Goal: Task Accomplishment & Management: Complete application form

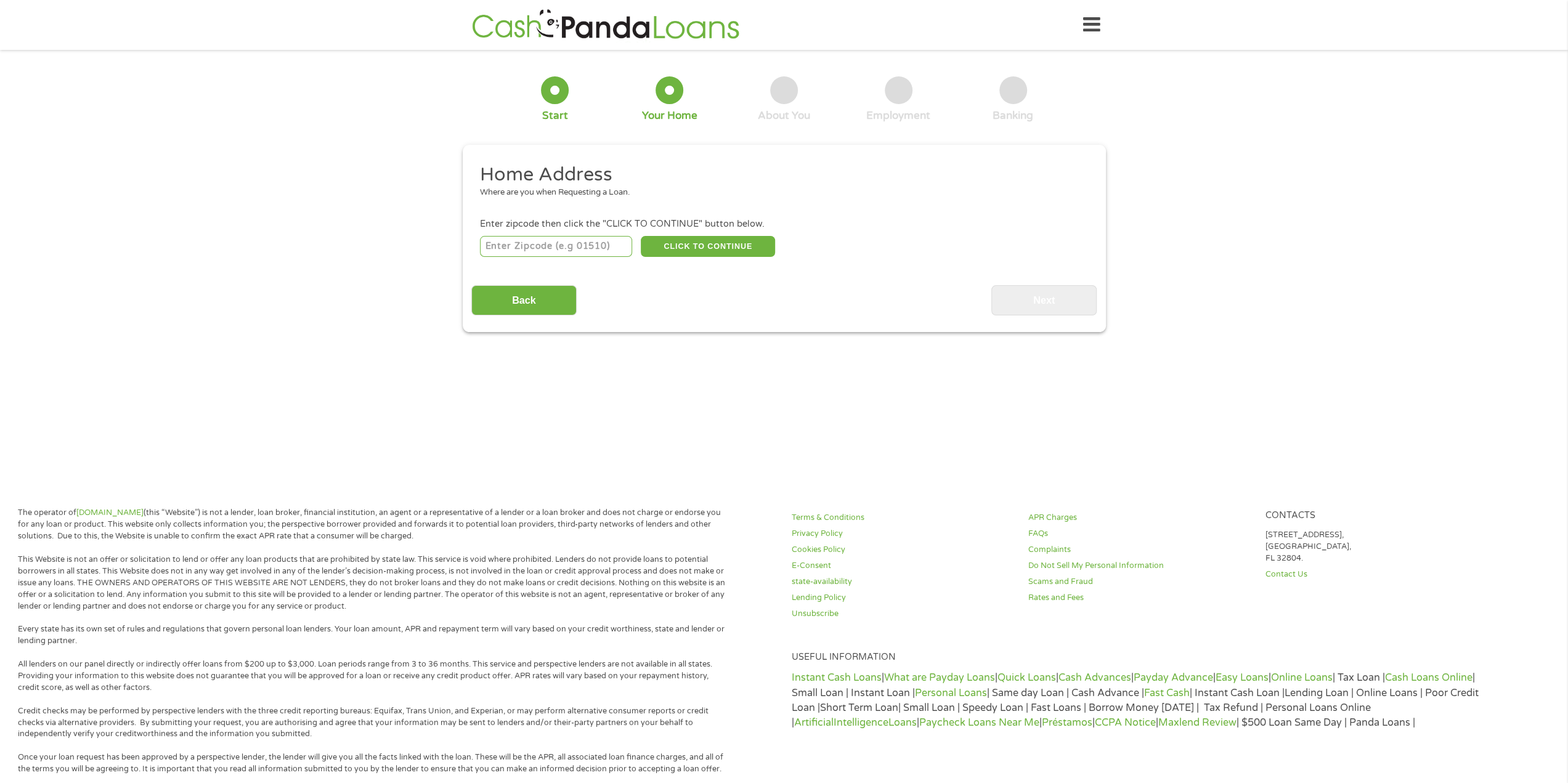
click at [571, 244] on input "number" at bounding box center [556, 247] width 152 height 21
type input "72401"
click at [708, 241] on button "CLICK TO CONTINUE" at bounding box center [708, 247] width 134 height 21
type input "72401"
type input "[GEOGRAPHIC_DATA]"
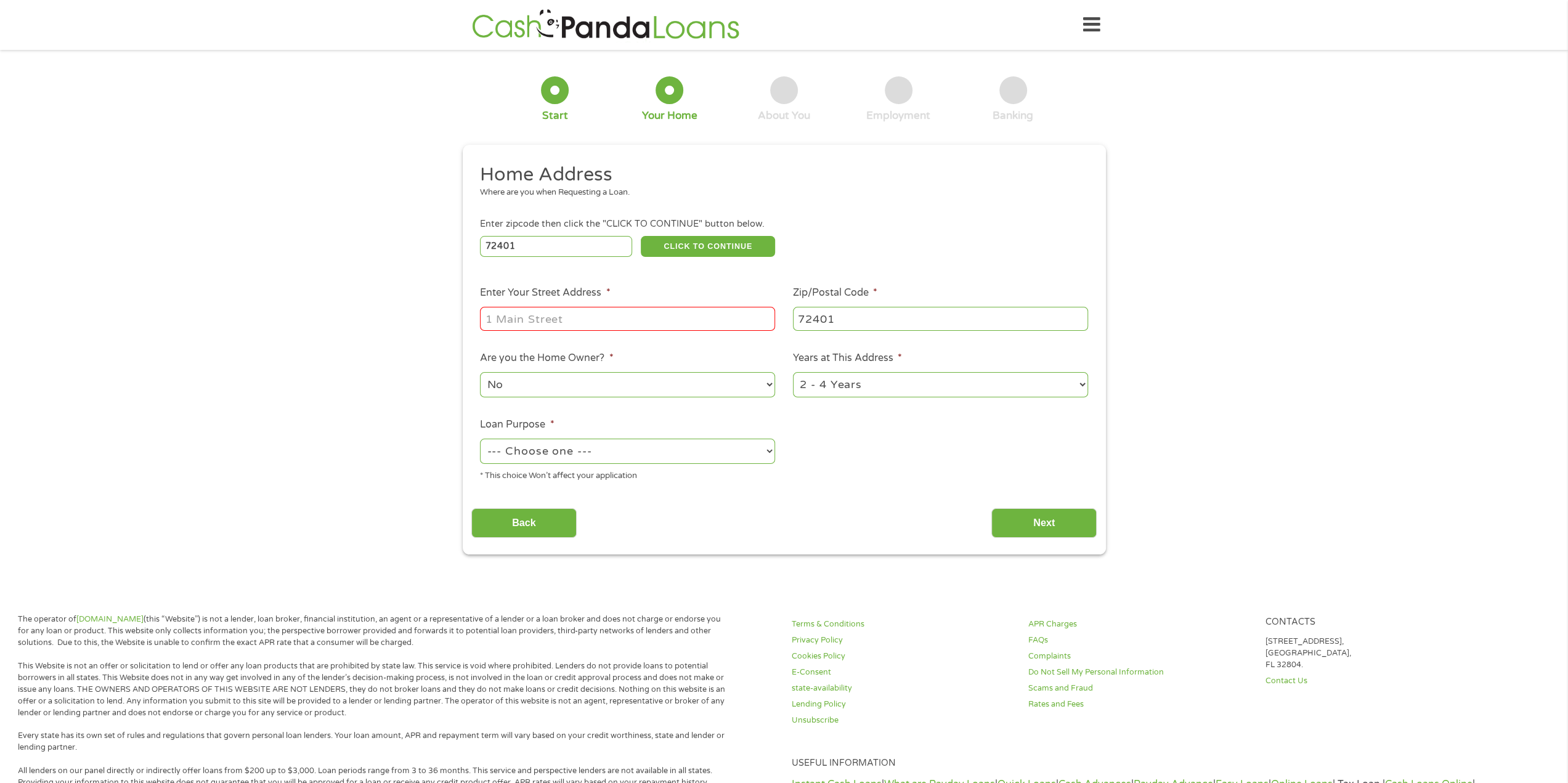
click at [651, 319] on input "Enter Your Street Address *" at bounding box center [627, 319] width 295 height 24
type input "[STREET_ADDRESS]"
click at [727, 382] on select "No Yes" at bounding box center [627, 385] width 295 height 25
select select "yes"
click at [480, 373] on select "No Yes" at bounding box center [627, 385] width 295 height 25
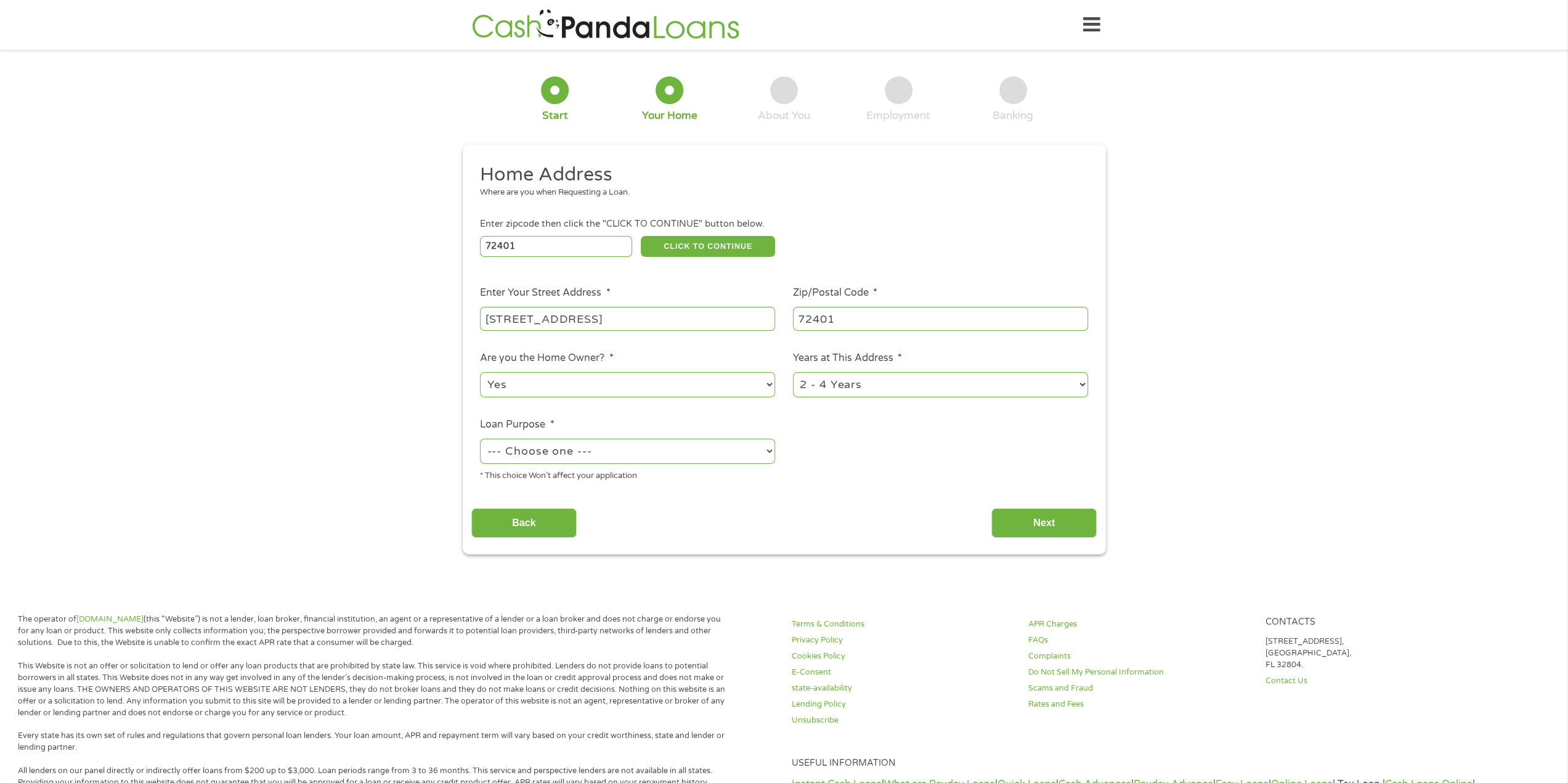
click at [917, 379] on select "1 Year or less 1 - 2 Years 2 - 4 Years Over 4 Years" at bounding box center [940, 385] width 295 height 25
select select "60months"
click at [793, 373] on select "1 Year or less 1 - 2 Years 2 - 4 Years Over 4 Years" at bounding box center [940, 385] width 295 height 25
click at [726, 451] on select "--- Choose one --- Pay Bills Debt Consolidation Home Improvement Major Purchase…" at bounding box center [627, 451] width 295 height 25
select select "other"
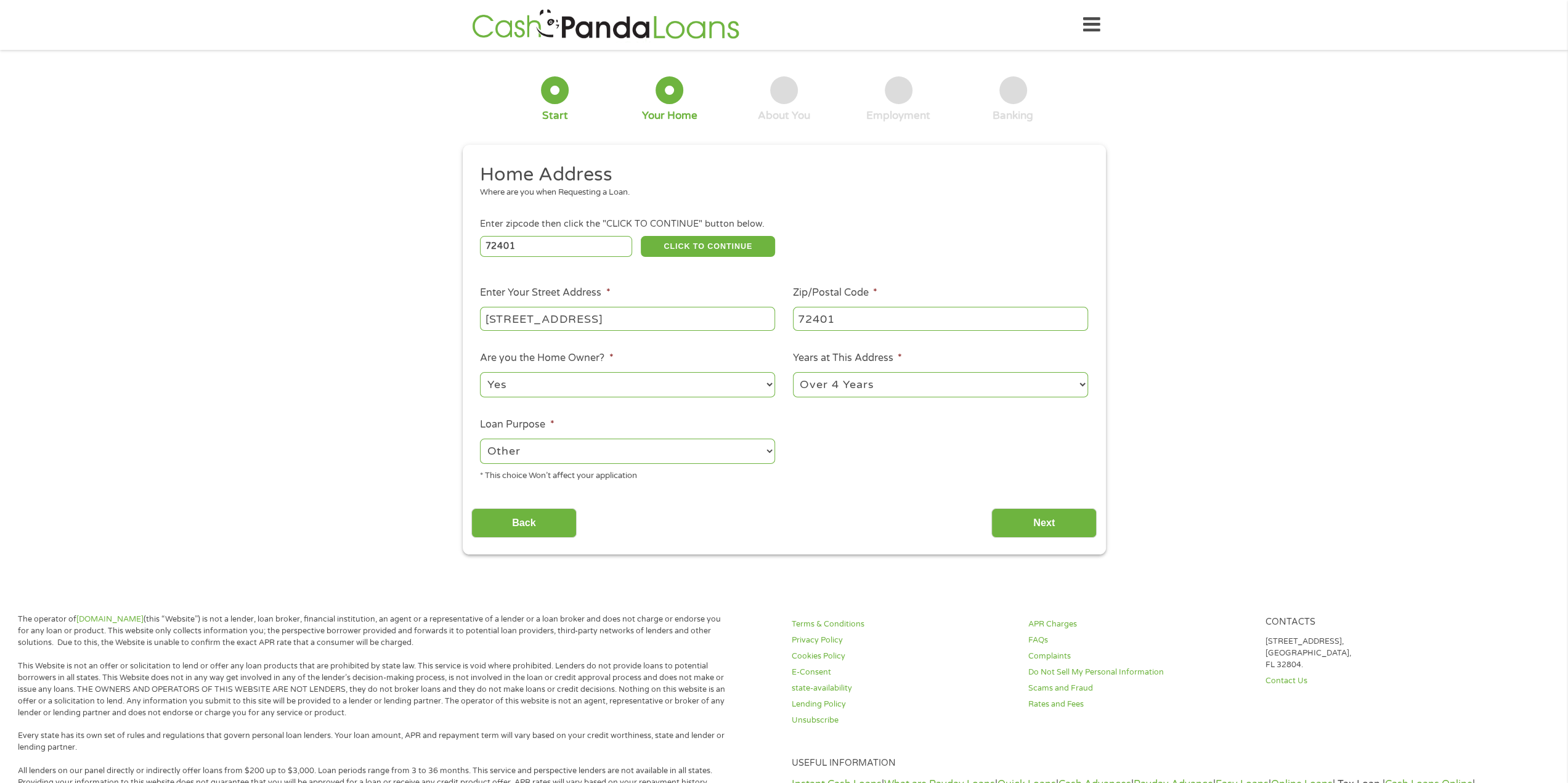
click at [480, 439] on select "--- Choose one --- Pay Bills Debt Consolidation Home Improvement Major Purchase…" at bounding box center [627, 451] width 295 height 25
click at [1055, 515] on input "Next" at bounding box center [1044, 523] width 105 height 30
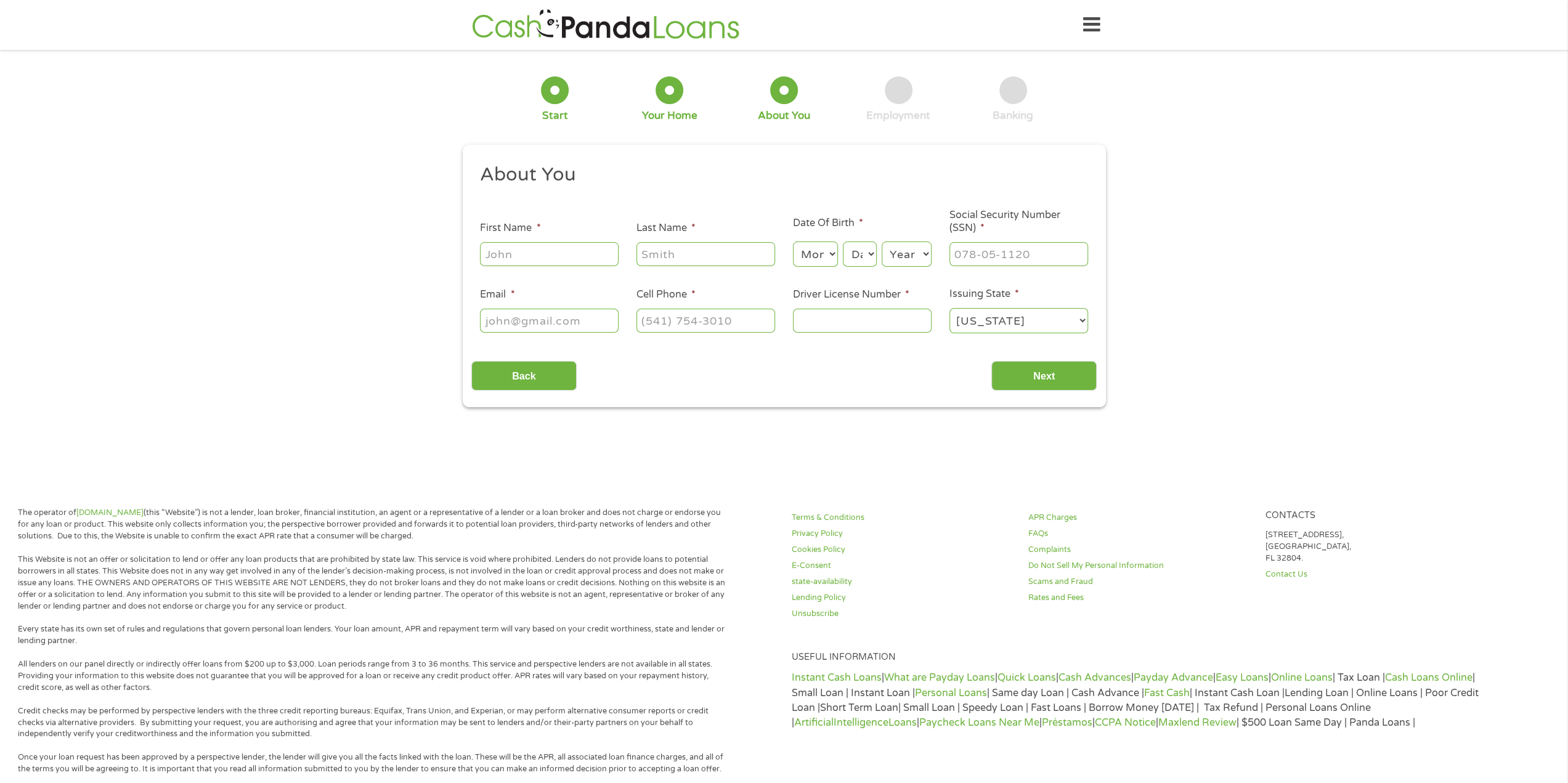
scroll to position [5, 5]
click at [580, 258] on input "First Name *" at bounding box center [549, 254] width 139 height 24
type input "[PERSON_NAME]"
type input "[PERSON_NAME][EMAIL_ADDRESS][PERSON_NAME][DOMAIN_NAME]"
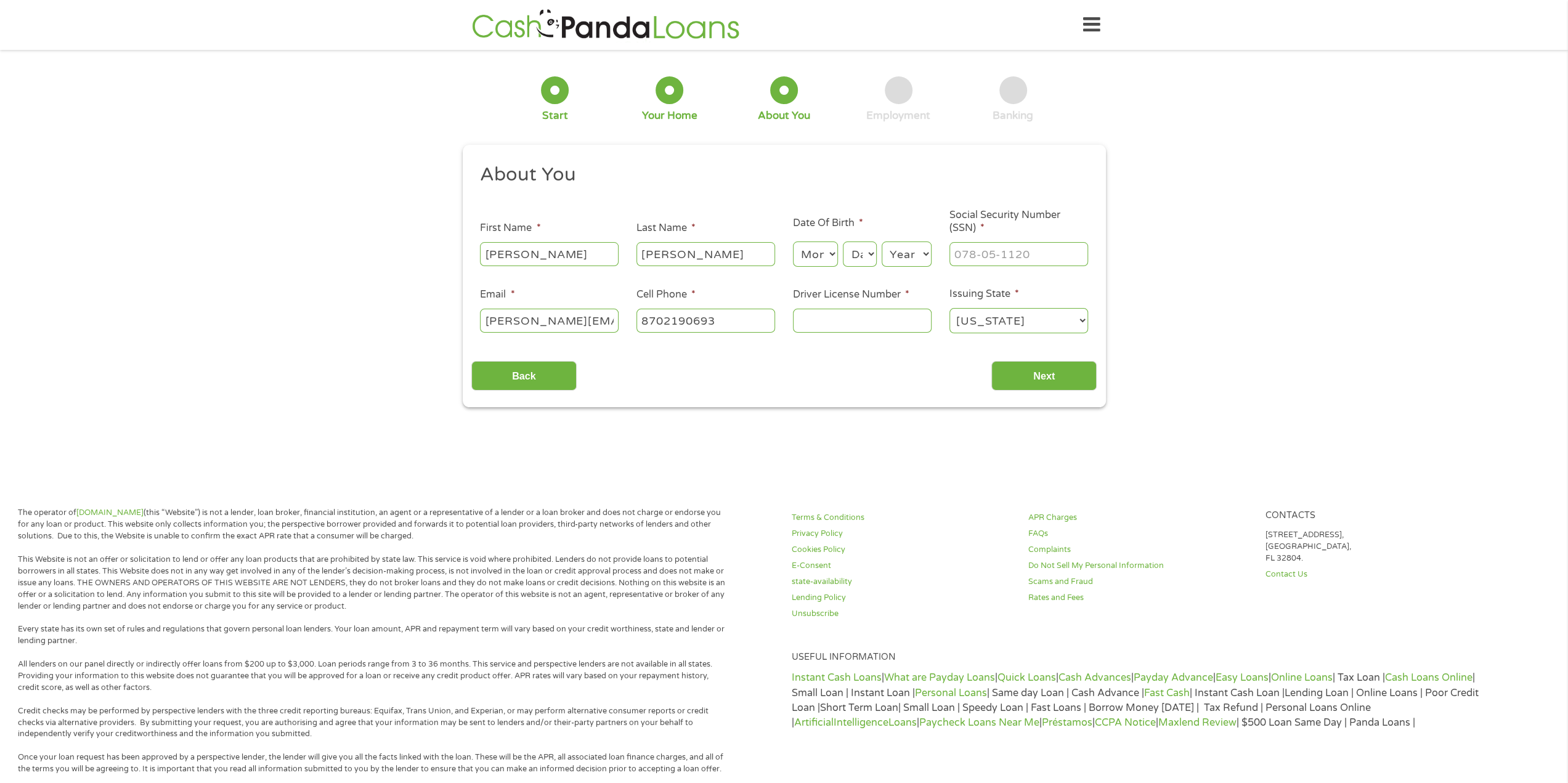
type input "[PHONE_NUMBER]"
click at [823, 255] on select "Month 1 2 3 4 5 6 7 8 9 10 11 12" at bounding box center [815, 254] width 45 height 25
select select "12"
click at [793, 242] on select "Month 1 2 3 4 5 6 7 8 9 10 11 12" at bounding box center [815, 254] width 45 height 25
click at [870, 254] on select "Day 1 2 3 4 5 6 7 8 9 10 11 12 13 14 15 16 17 18 19 20 21 22 23 24 25 26 27 28 …" at bounding box center [860, 254] width 33 height 25
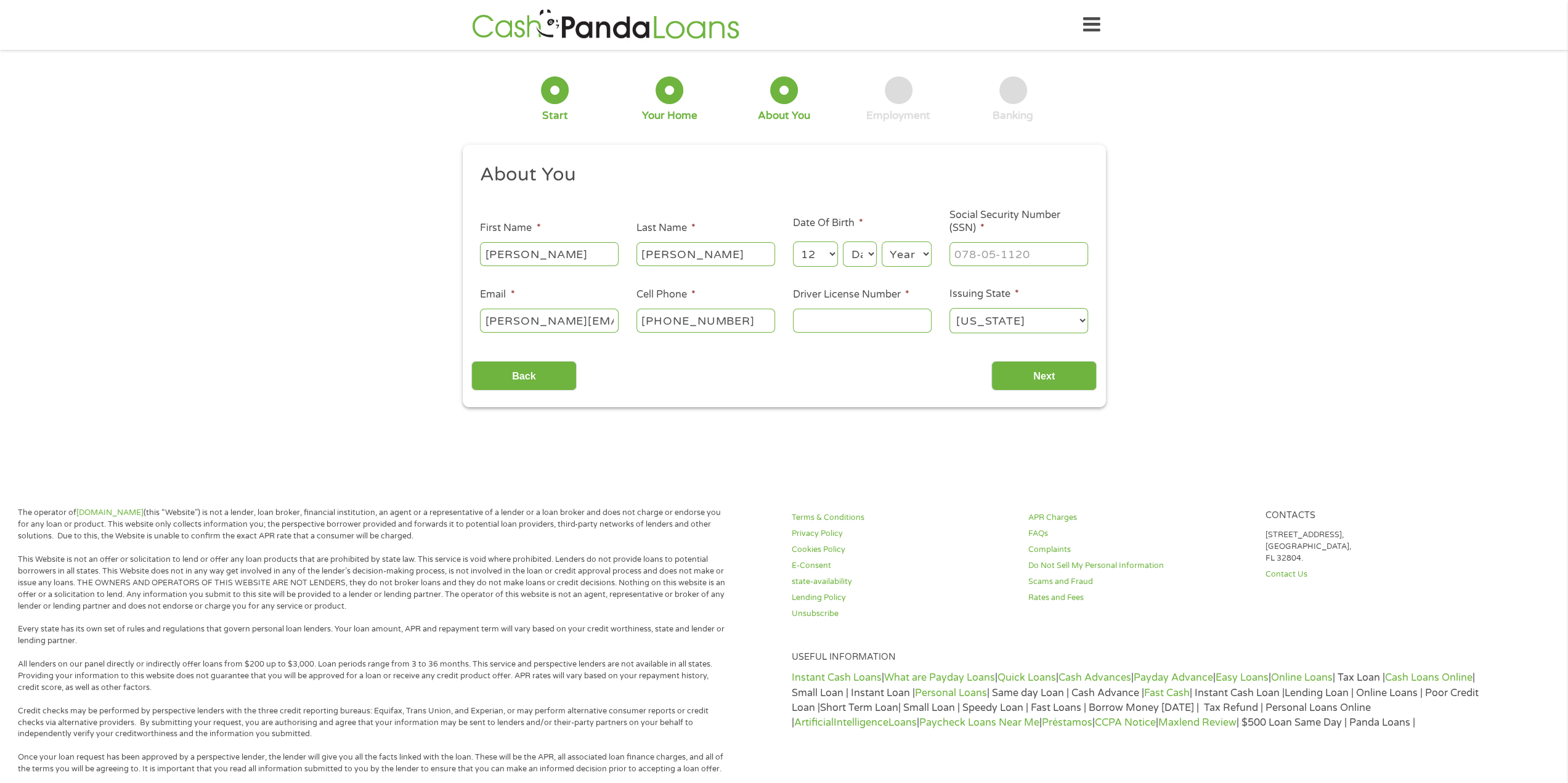
select select "30"
click at [843, 242] on select "Day 1 2 3 4 5 6 7 8 9 10 11 12 13 14 15 16 17 18 19 20 21 22 23 24 25 26 27 28 …" at bounding box center [860, 254] width 33 height 25
click at [919, 249] on select "Year [DATE] 2006 2005 2004 2003 2002 2001 2000 1999 1998 1997 1996 1995 1994 19…" at bounding box center [907, 254] width 50 height 25
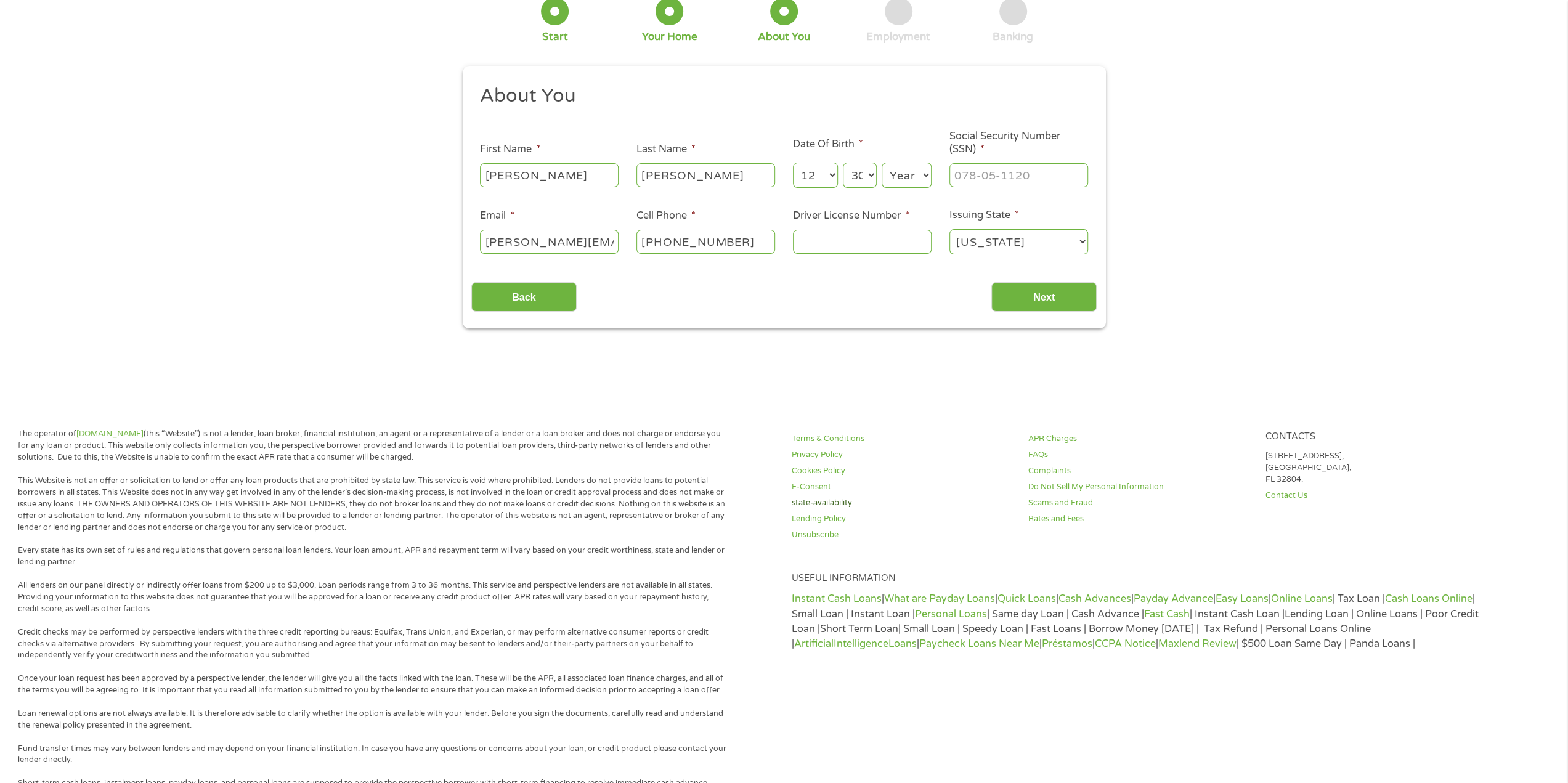
scroll to position [123, 0]
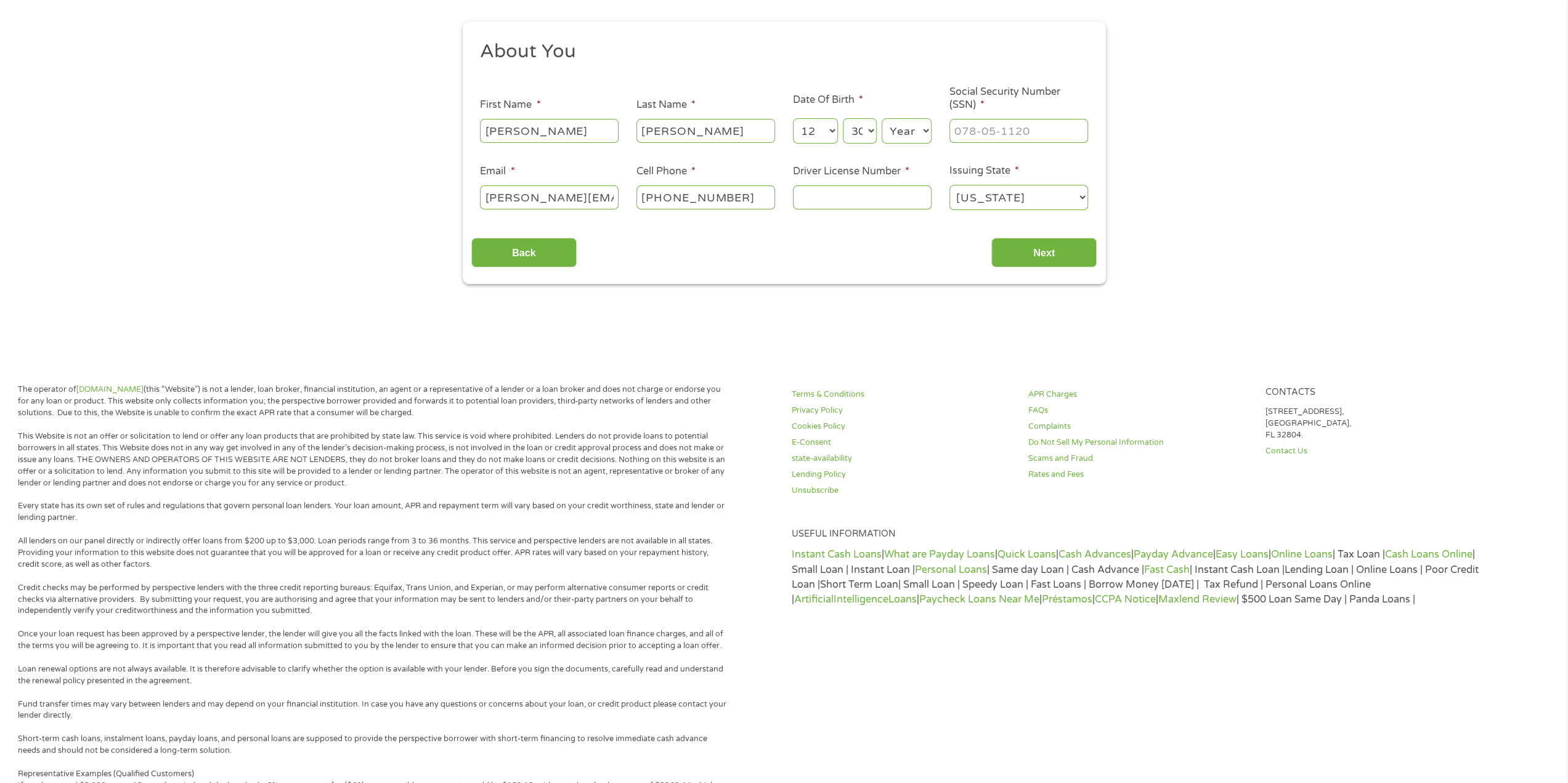
click at [914, 125] on select "Year [DATE] 2006 2005 2004 2003 2002 2001 2000 1999 1998 1997 1996 1995 1994 19…" at bounding box center [907, 130] width 50 height 25
select select "1960"
click at [882, 119] on select "Year [DATE] 2006 2005 2004 2003 2002 2001 2000 1999 1998 1997 1996 1995 1994 19…" at bounding box center [907, 130] width 50 height 25
click at [983, 128] on input "___-__-____" at bounding box center [1019, 130] width 139 height 24
type input "490-74-7636"
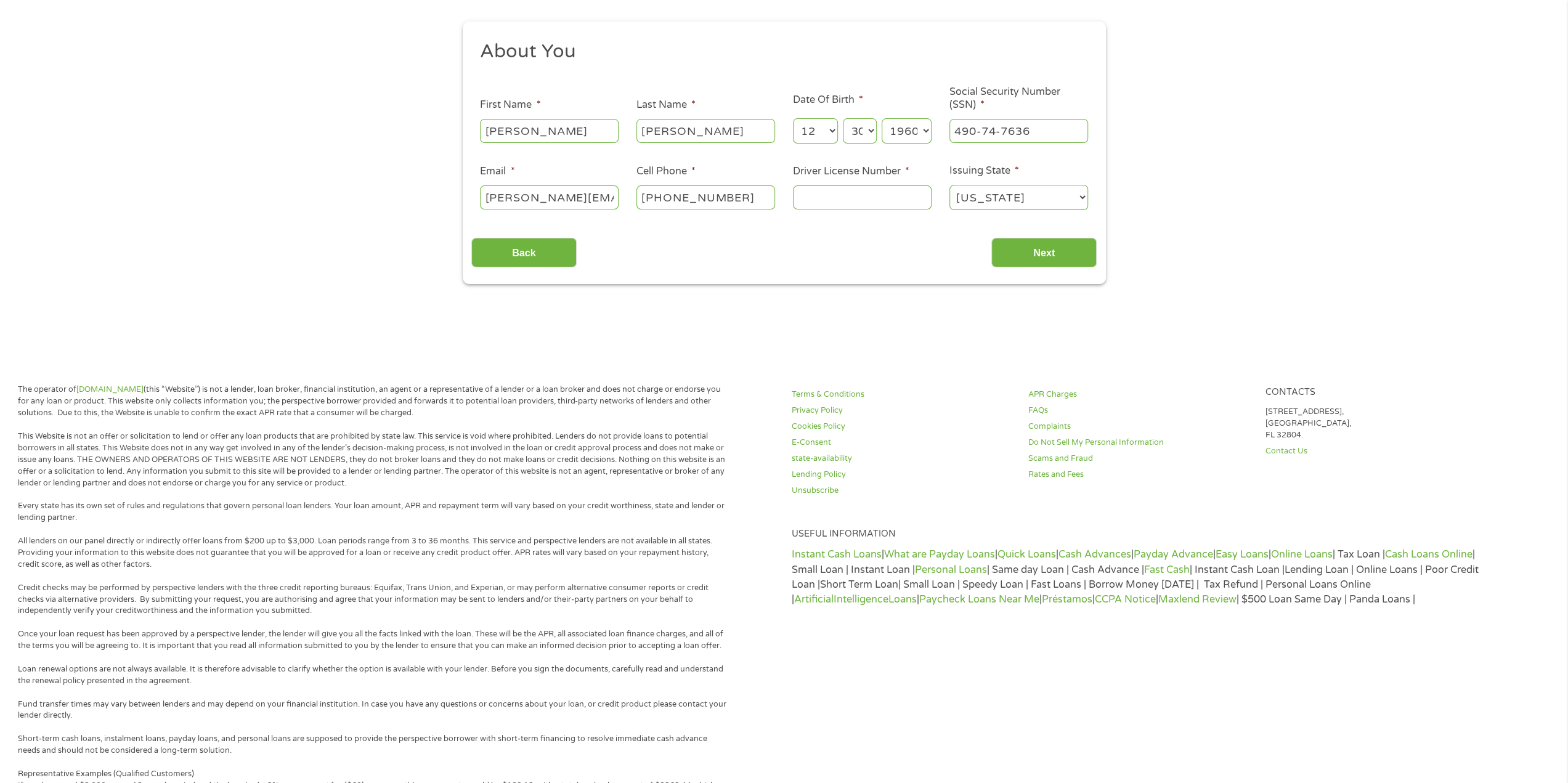
click at [753, 198] on input "[PHONE_NUMBER]" at bounding box center [706, 197] width 139 height 24
drag, startPoint x: 728, startPoint y: 200, endPoint x: 756, endPoint y: 191, distance: 29.4
click at [756, 191] on input "[PHONE_NUMBER]" at bounding box center [706, 197] width 139 height 24
click at [747, 190] on input "[PHONE_NUMBER]" at bounding box center [706, 197] width 139 height 24
type input "[PHONE_NUMBER]"
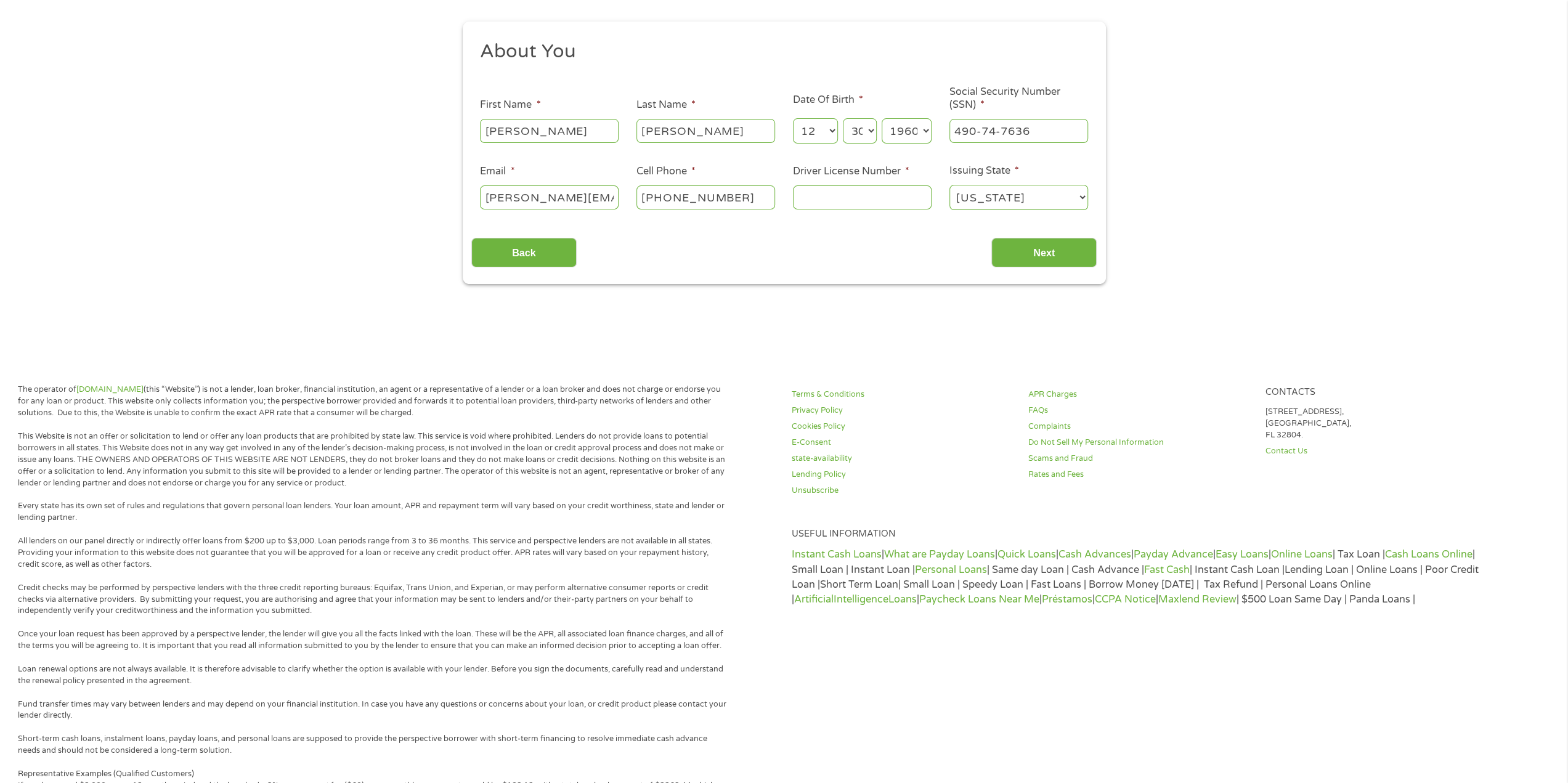
click at [880, 193] on input "Driver License Number *" at bounding box center [862, 197] width 139 height 24
type input "917755145"
click at [1061, 255] on input "Next" at bounding box center [1044, 253] width 105 height 30
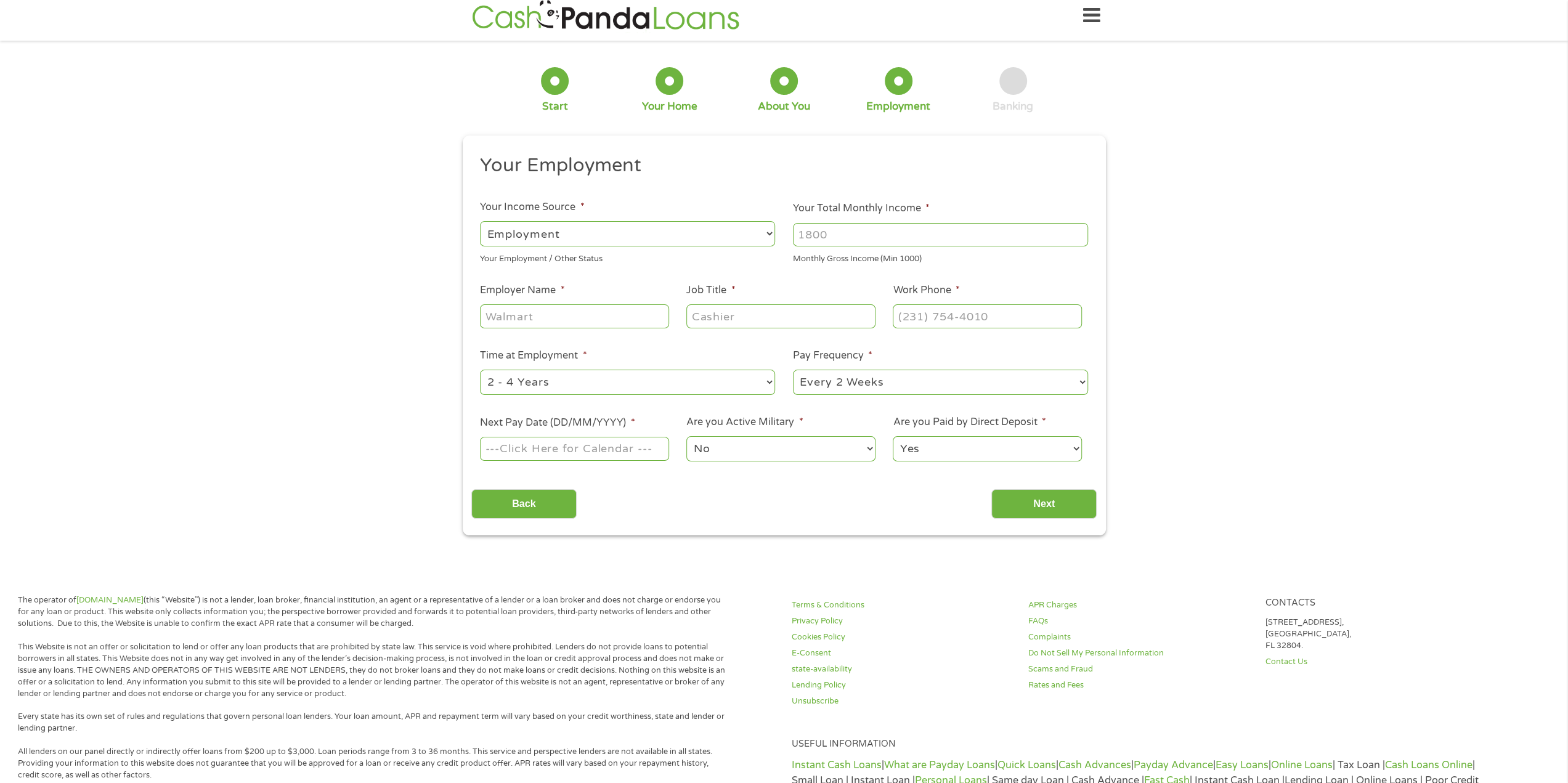
scroll to position [0, 0]
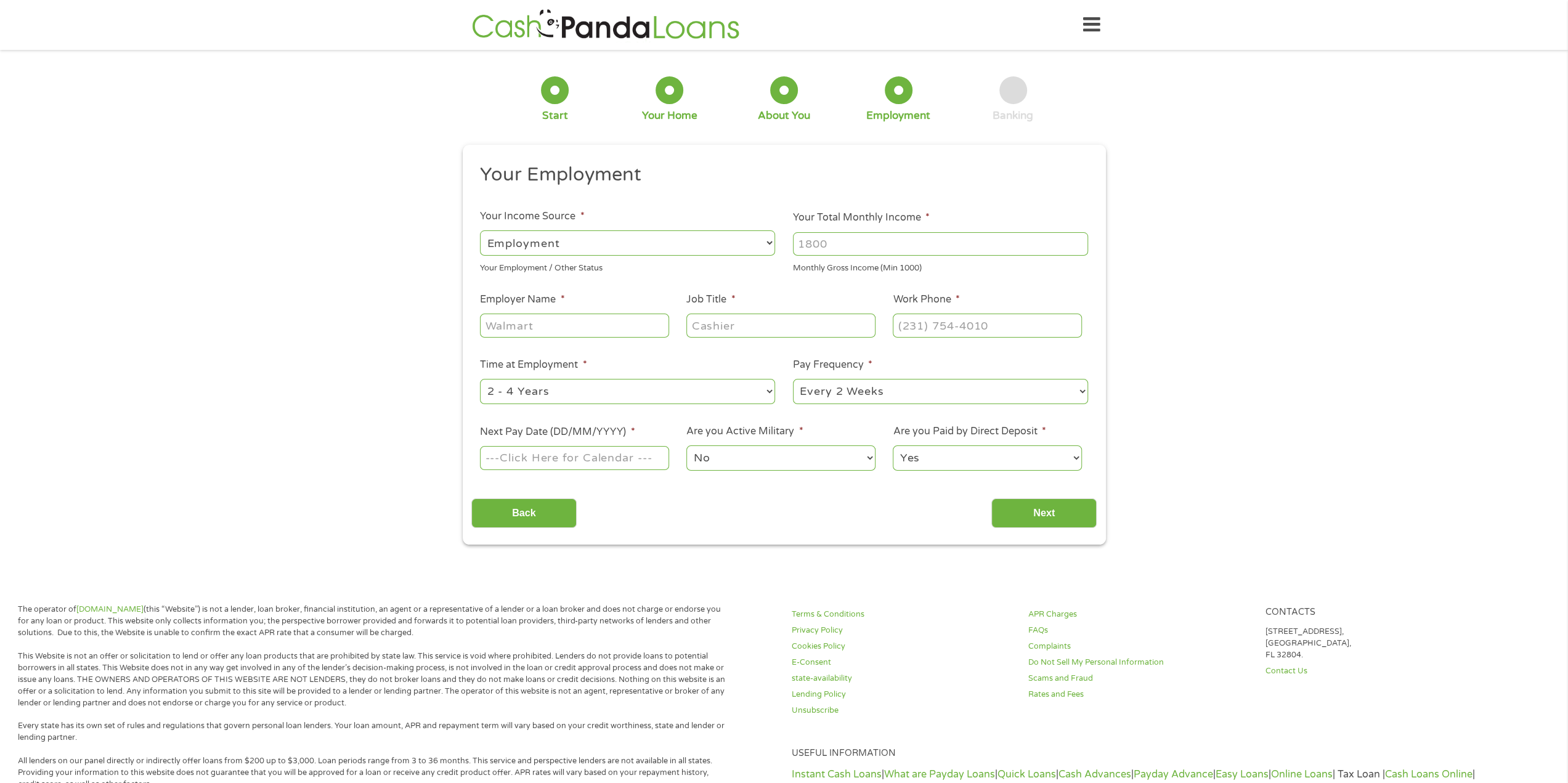
click at [703, 246] on select "--- Choose one --- Employment [DEMOGRAPHIC_DATA] Benefits" at bounding box center [627, 243] width 295 height 25
select select "benefits"
click at [480, 231] on select "--- Choose one --- Employment [DEMOGRAPHIC_DATA] Benefits" at bounding box center [627, 243] width 295 height 25
type input "Other"
type input "[PHONE_NUMBER]"
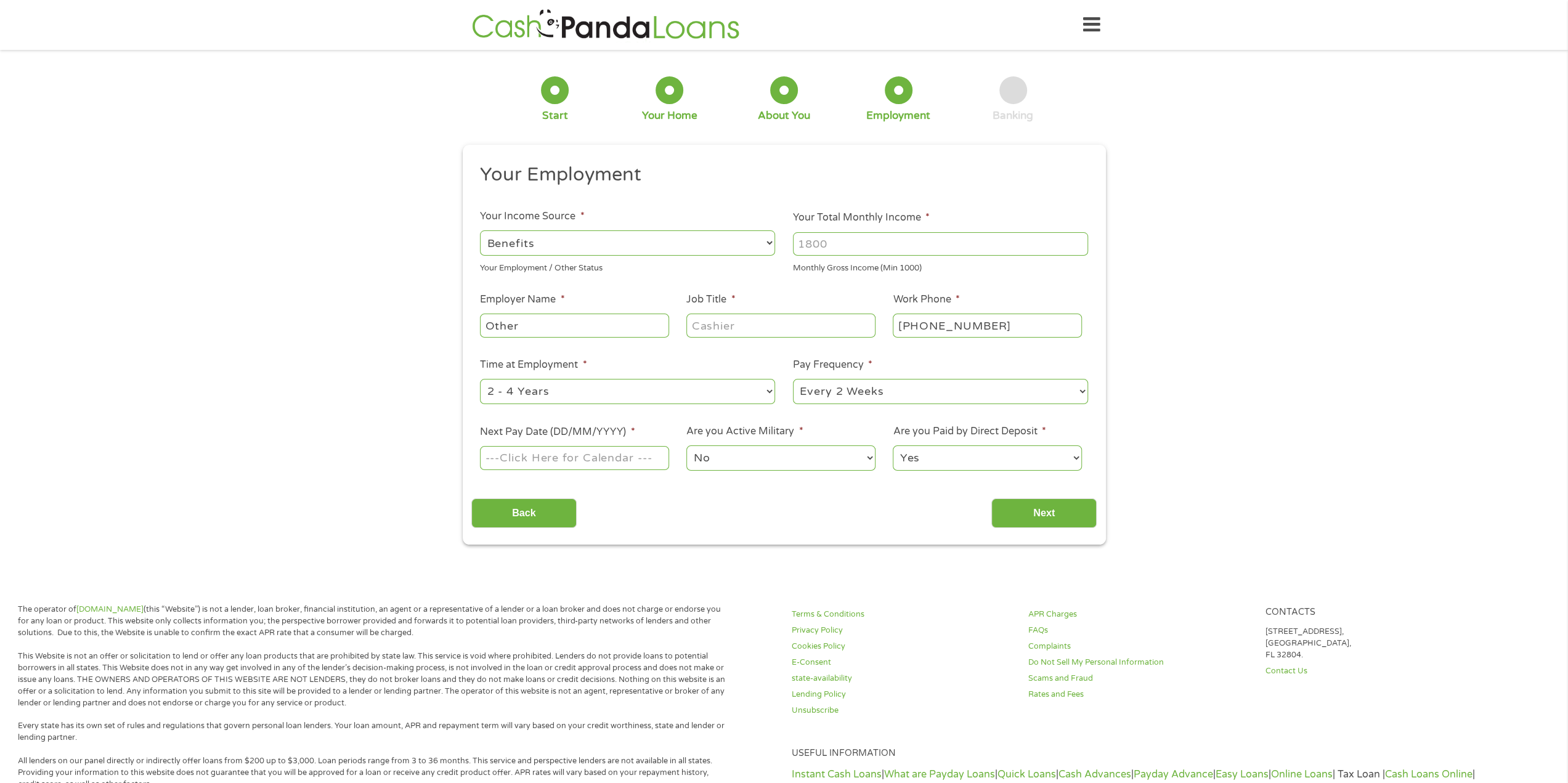
click at [891, 243] on input "Your Total Monthly Income *" at bounding box center [940, 244] width 295 height 24
type input "8700"
click at [623, 327] on input "Other" at bounding box center [574, 325] width 189 height 24
click at [932, 388] on select "--- Choose one --- Every 2 Weeks Every Week Monthly Semi-Monthly" at bounding box center [940, 392] width 295 height 25
select select "monthly"
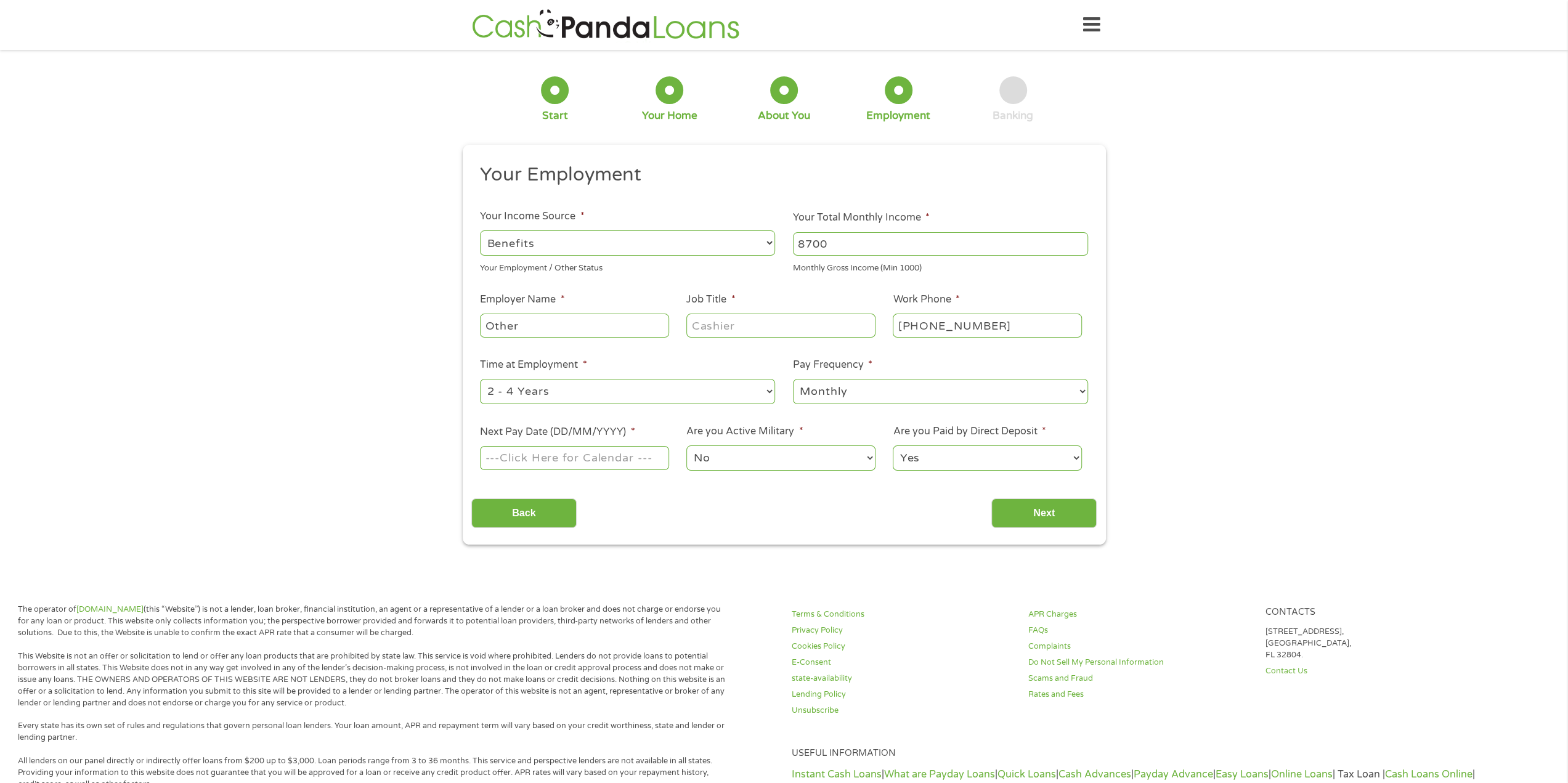
click at [793, 379] on select "--- Choose one --- Every 2 Weeks Every Week Monthly Semi-Monthly" at bounding box center [940, 392] width 295 height 25
click at [749, 387] on select "--- Choose one --- 1 Year or less 1 - 2 Years 2 - 4 Years Over 4 Years" at bounding box center [627, 392] width 295 height 25
select select "60months"
click at [480, 379] on select "--- Choose one --- 1 Year or less 1 - 2 Years 2 - 4 Years Over 4 Years" at bounding box center [627, 392] width 295 height 25
click at [634, 322] on input "Other" at bounding box center [574, 325] width 189 height 24
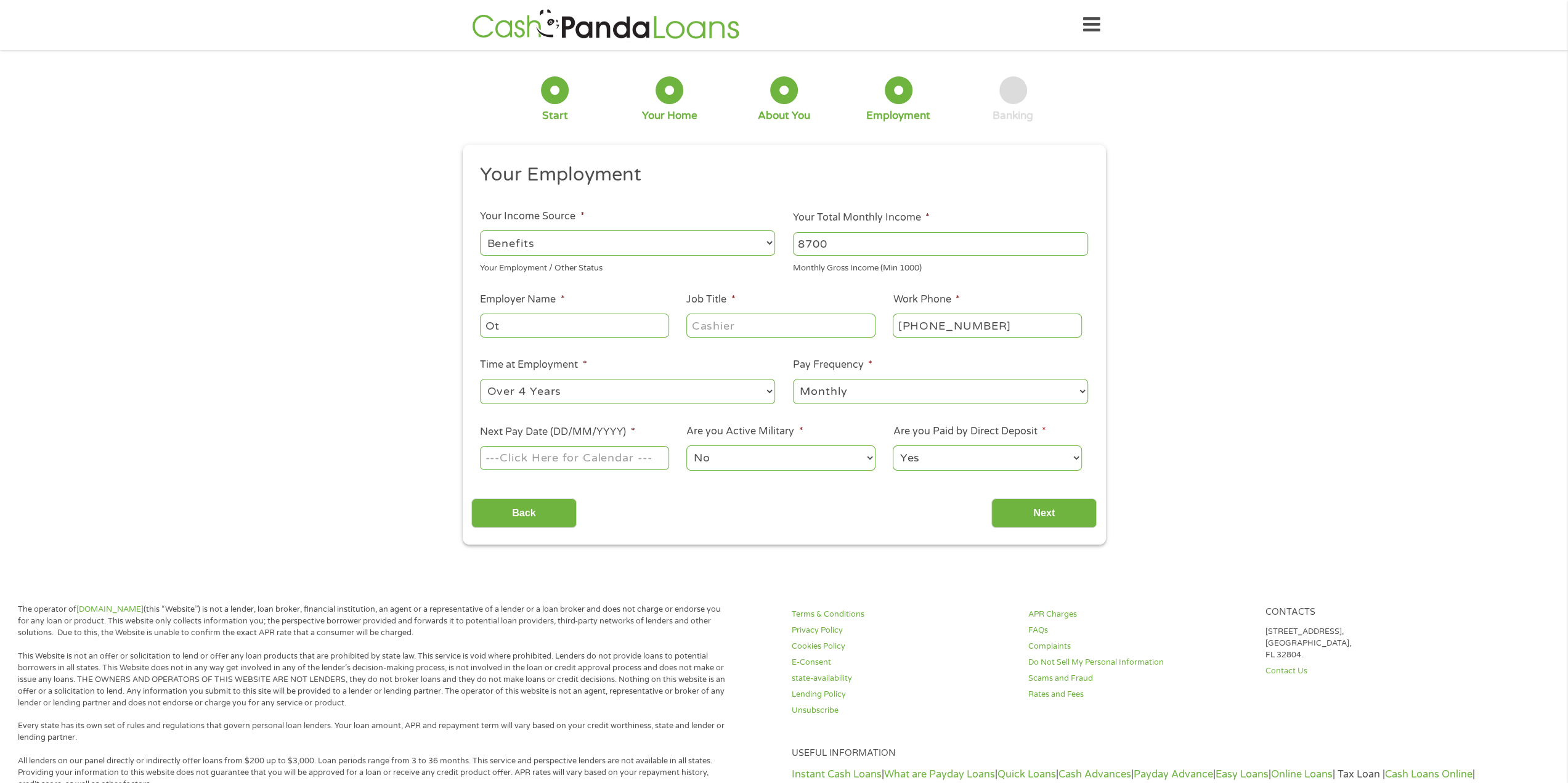
type input "O"
type input "retired"
click at [756, 330] on input "Job Title *" at bounding box center [781, 325] width 189 height 24
type input "retired"
click at [646, 458] on input "Next Pay Date (DD/MM/YYYY) *" at bounding box center [574, 458] width 189 height 24
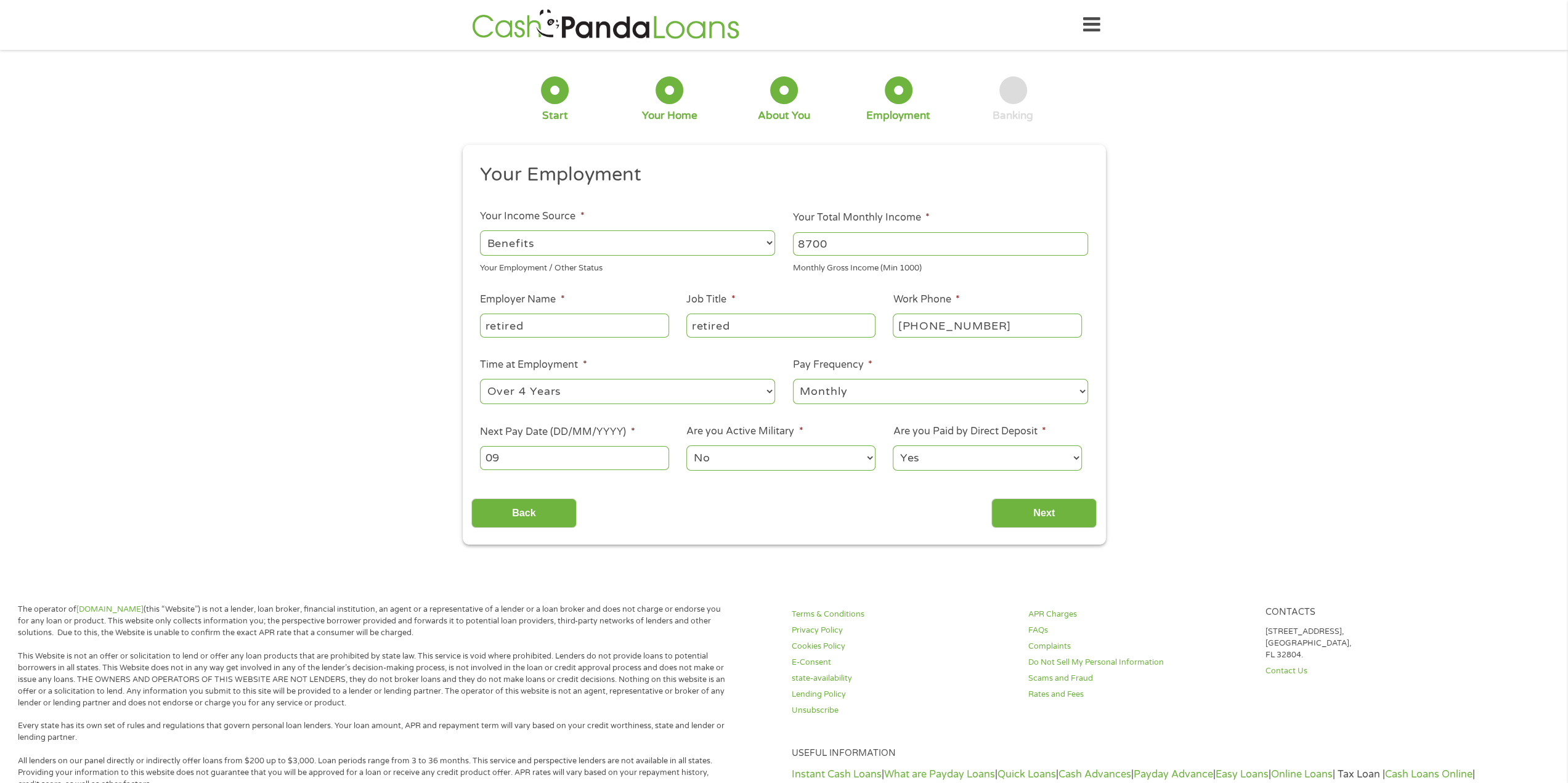
click at [593, 466] on input "09" at bounding box center [574, 458] width 189 height 24
type input "09242025"
click at [1031, 507] on input "Next" at bounding box center [1044, 513] width 105 height 30
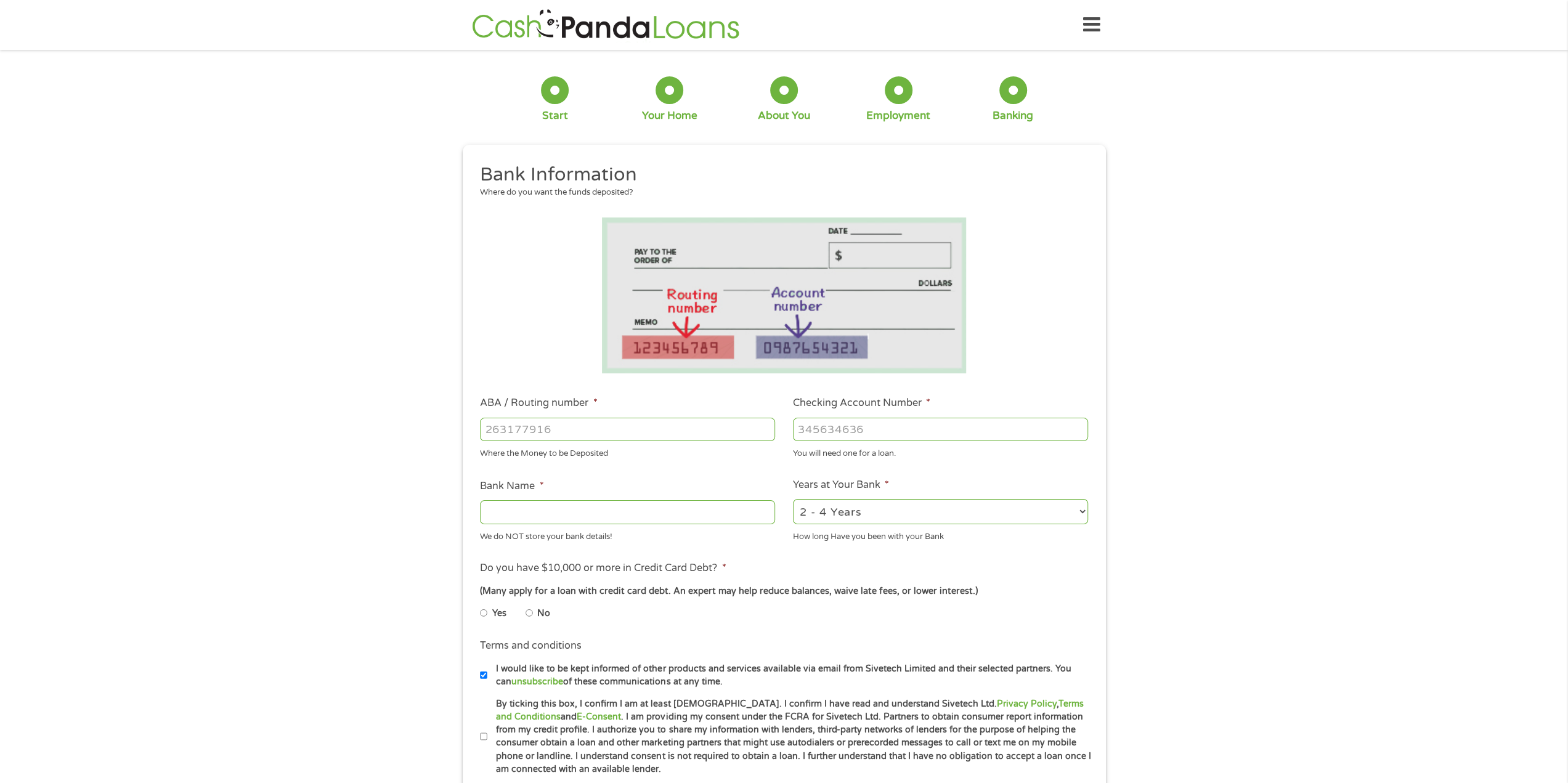
click at [621, 431] on input "ABA / Routing number *" at bounding box center [627, 429] width 295 height 24
type input "082000109"
type input "REGIONS BANK"
type input "082000109"
click at [872, 428] on input "Checking Account Number *" at bounding box center [940, 429] width 295 height 24
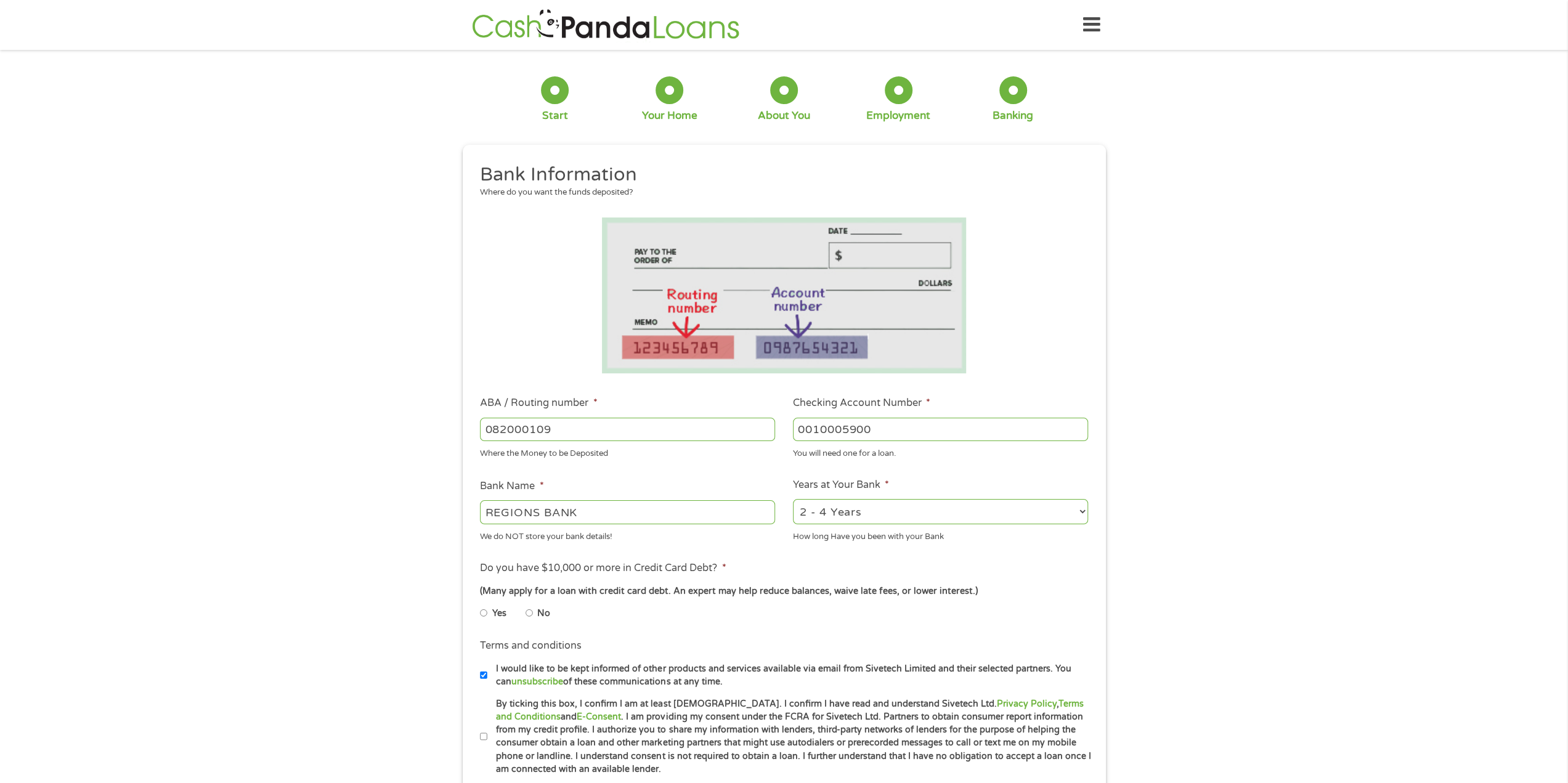
type input "0010005900"
click at [890, 512] on select "2 - 4 Years 6 - 12 Months 1 - 2 Years Over 4 Years" at bounding box center [940, 511] width 295 height 25
select select "60months"
click at [793, 500] on select "2 - 4 Years 6 - 12 Months 1 - 2 Years Over 4 Years" at bounding box center [940, 511] width 295 height 25
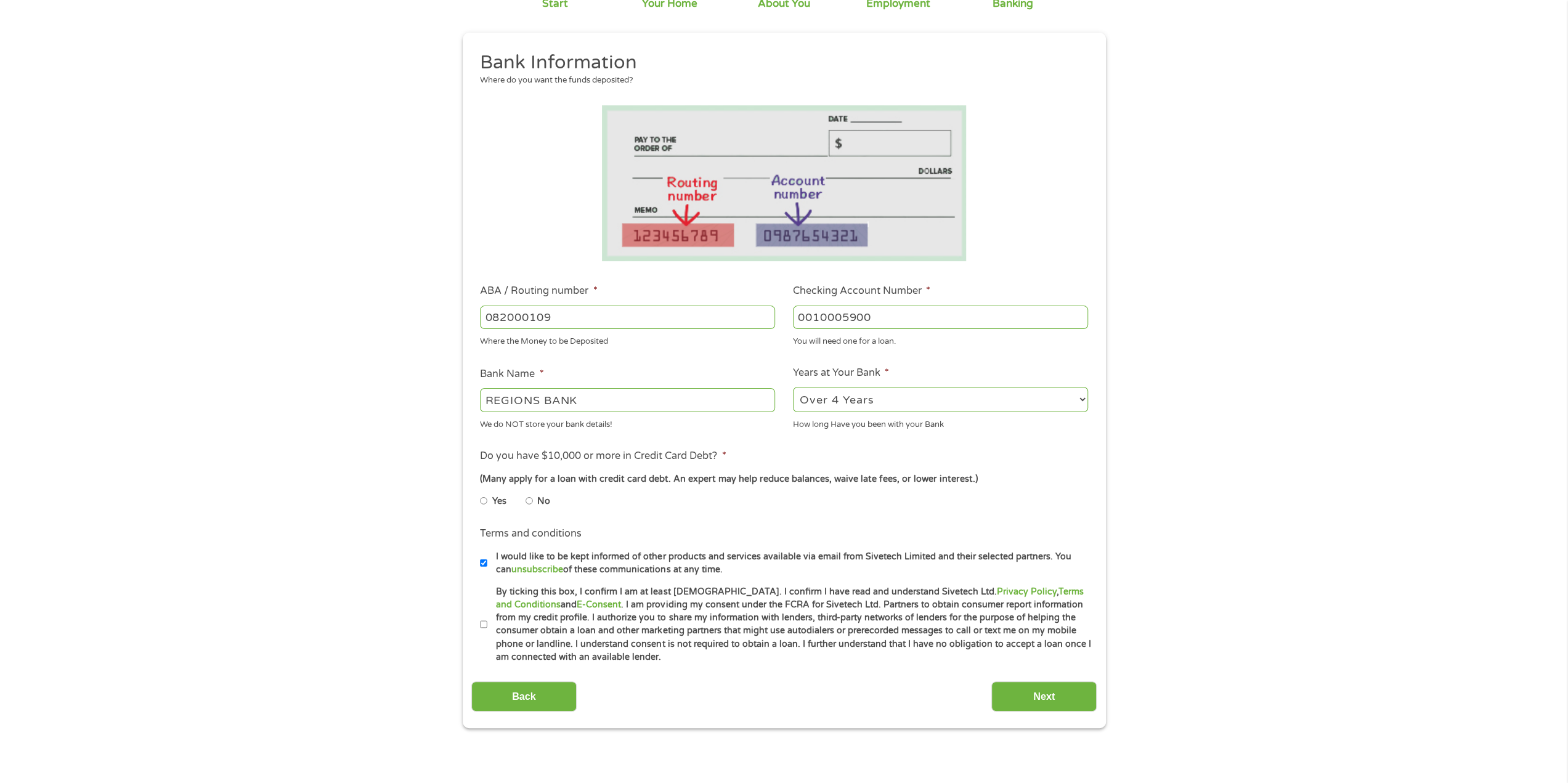
scroll to position [123, 0]
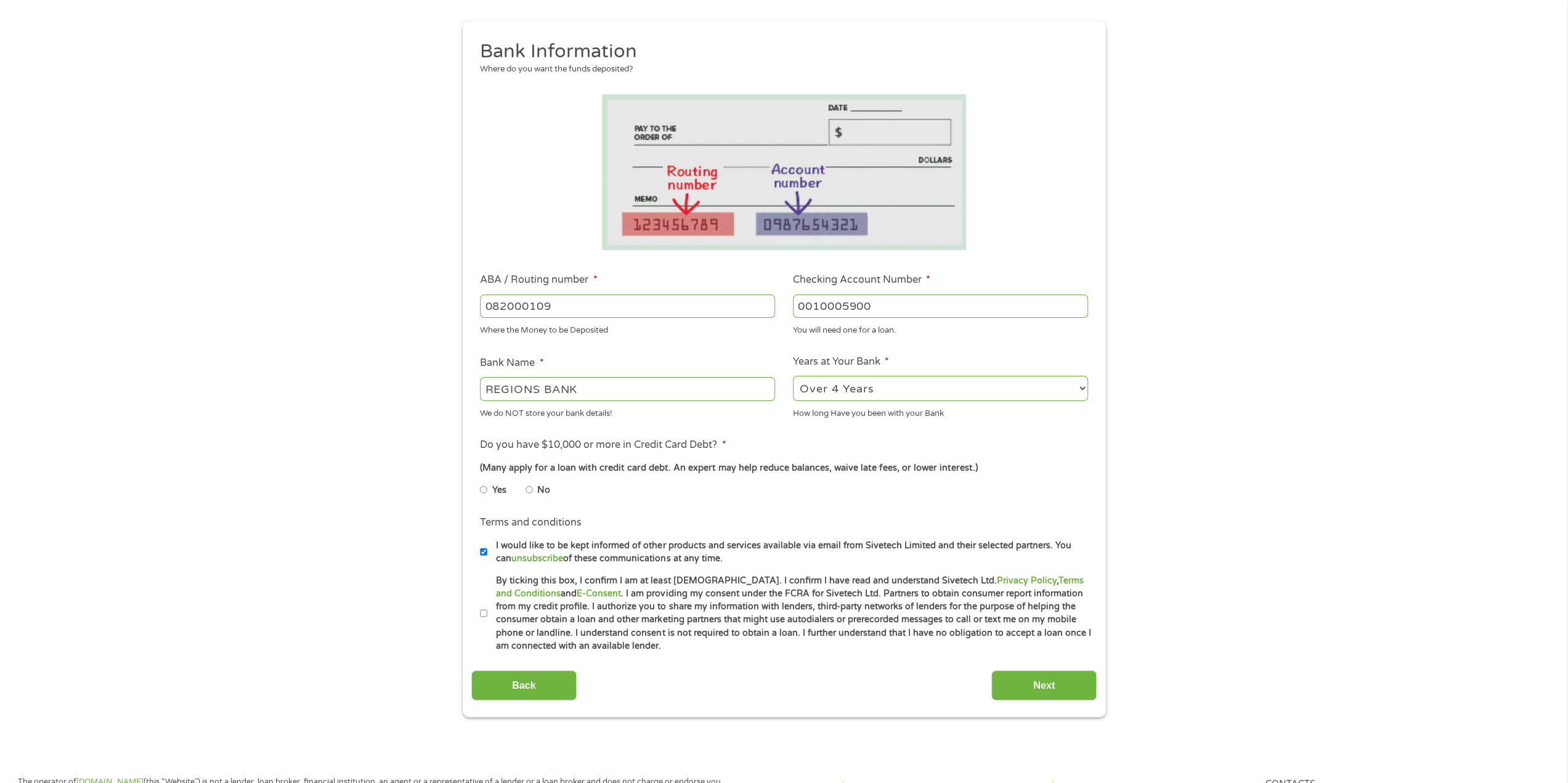
click at [533, 488] on li "No" at bounding box center [548, 490] width 45 height 24
click at [528, 490] on input "No" at bounding box center [529, 490] width 7 height 20
radio input "true"
click at [490, 614] on label "By ticking this box, I confirm I am at least [DEMOGRAPHIC_DATA]. I confirm I ha…" at bounding box center [789, 614] width 604 height 79
click at [487, 614] on input "By ticking this box, I confirm I am at least [DEMOGRAPHIC_DATA]. I confirm I ha…" at bounding box center [484, 614] width 7 height 20
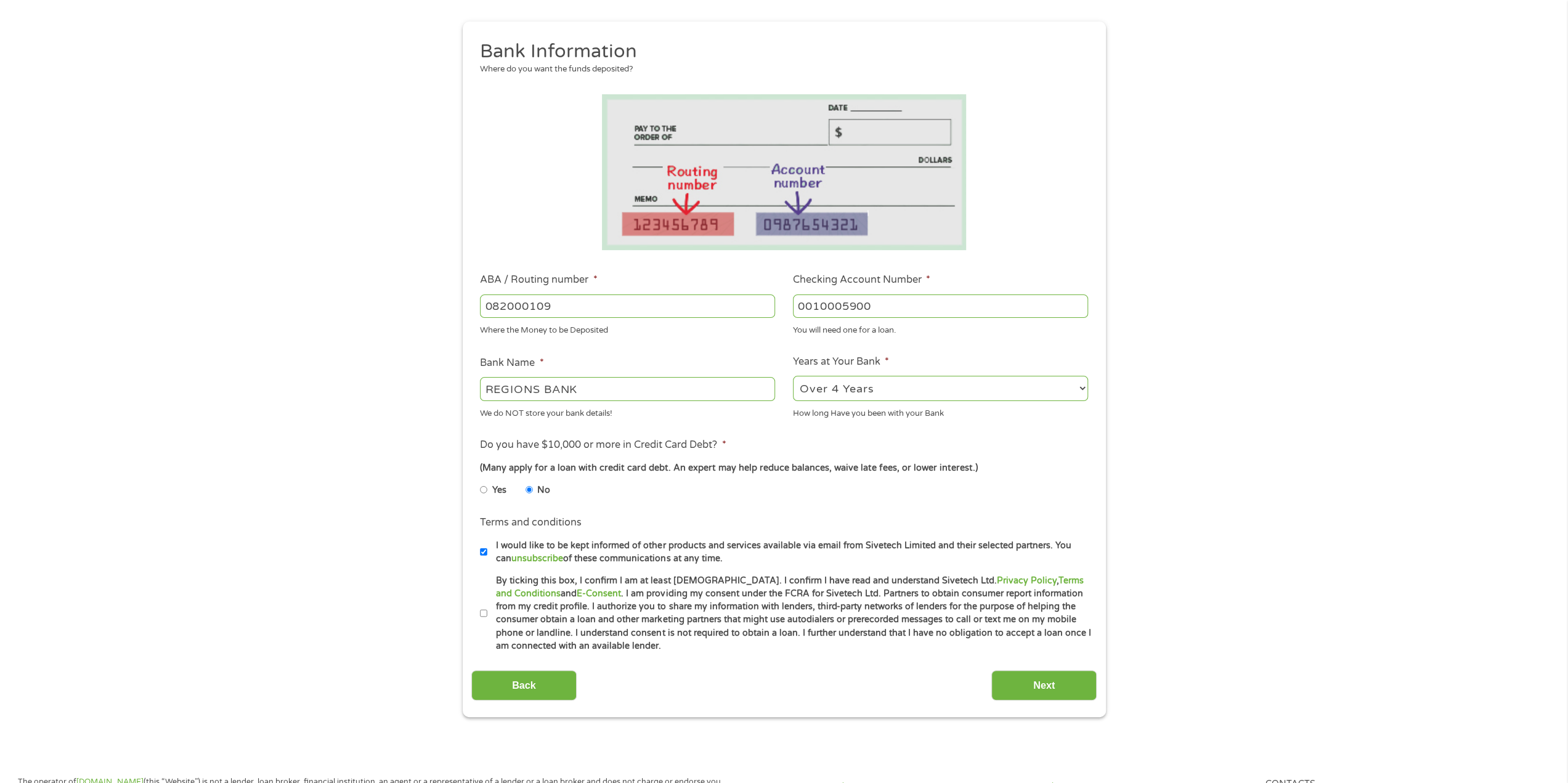
checkbox input "true"
click at [1034, 678] on input "Next" at bounding box center [1044, 685] width 105 height 30
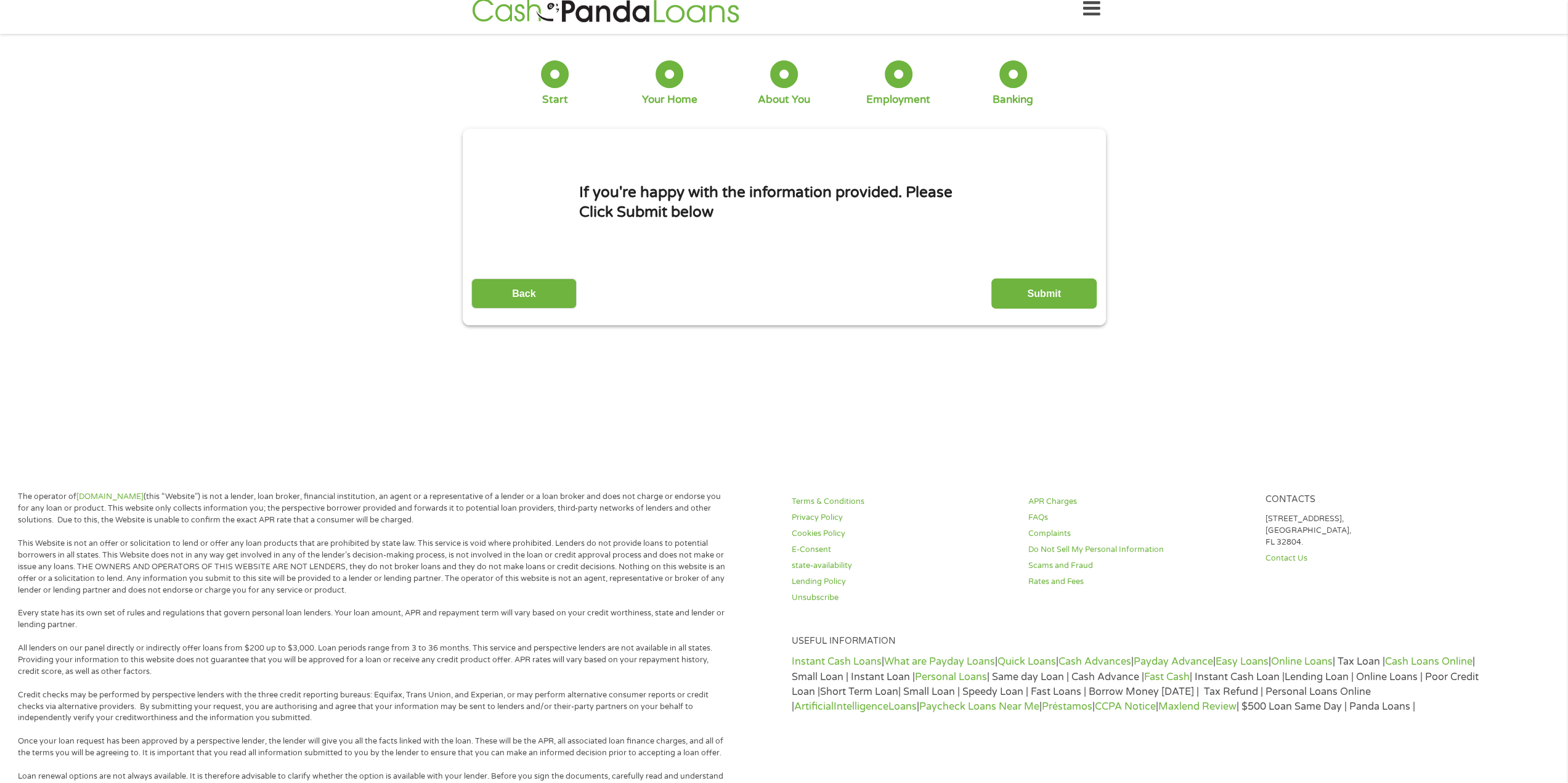
scroll to position [0, 0]
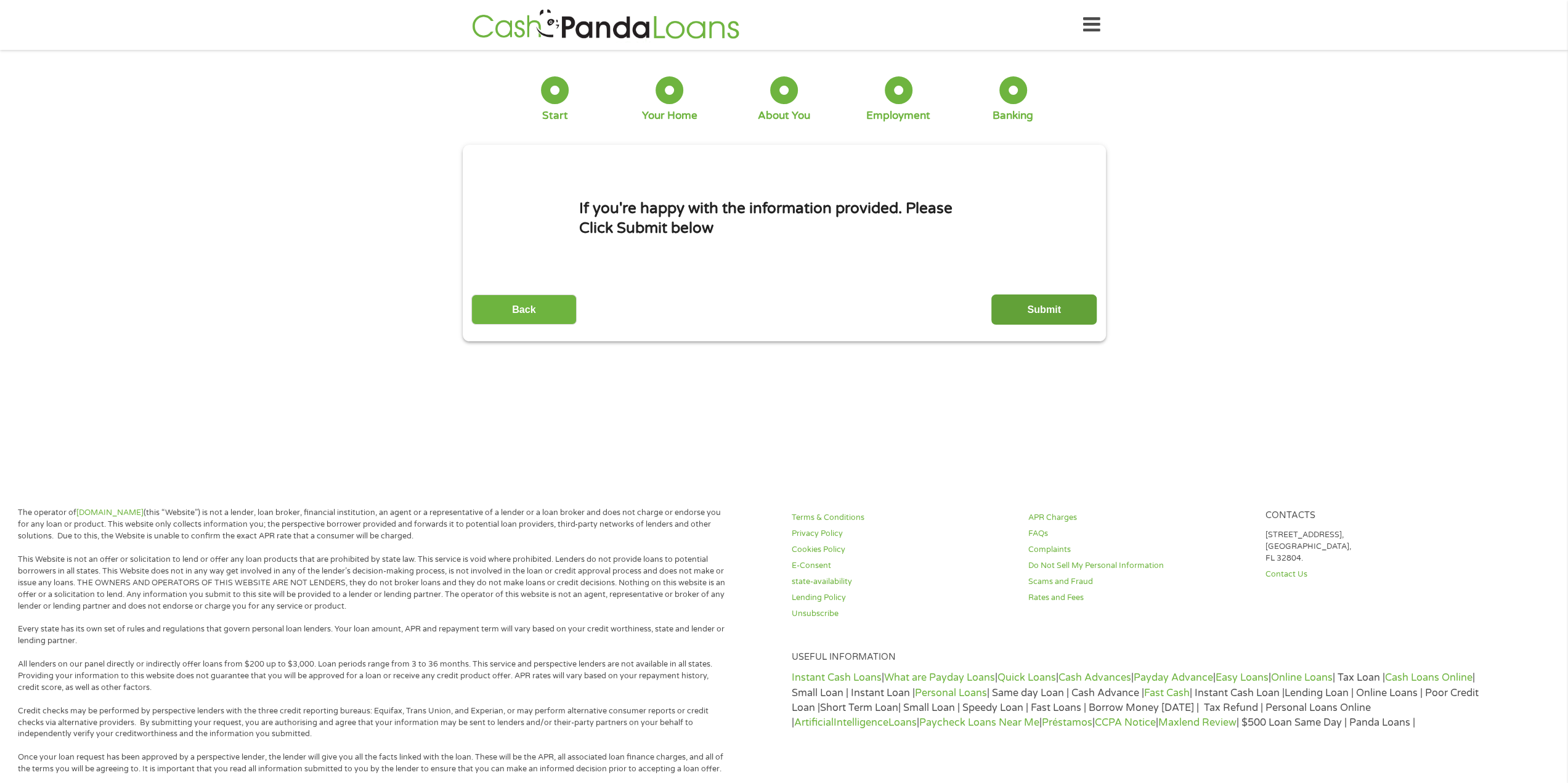
click at [1028, 306] on input "Submit" at bounding box center [1044, 309] width 105 height 30
